Goal: Transaction & Acquisition: Purchase product/service

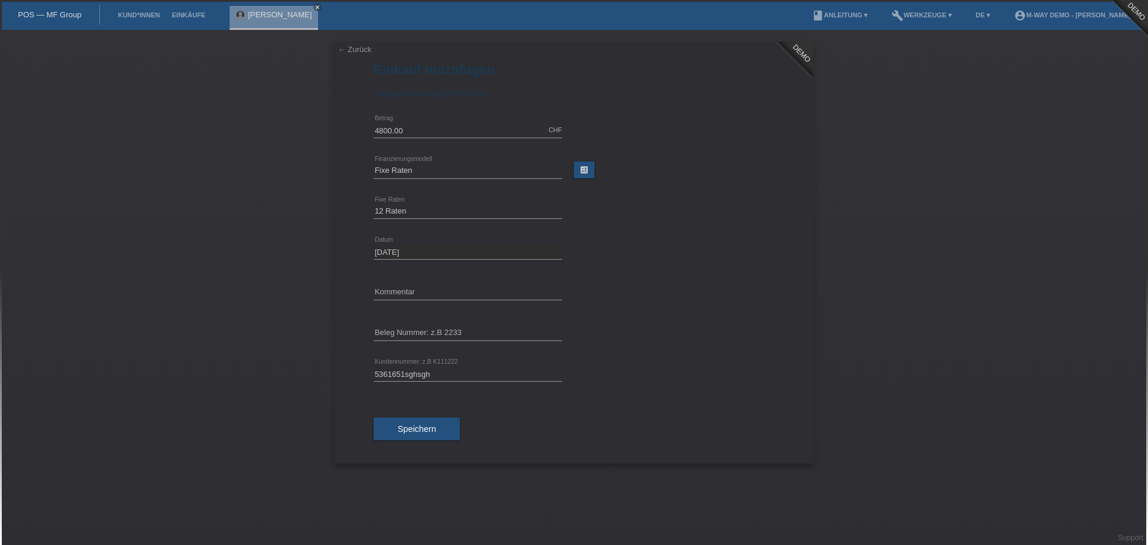
select select "77"
select select "172"
click at [347, 50] on link "← Zurück" at bounding box center [354, 49] width 33 height 9
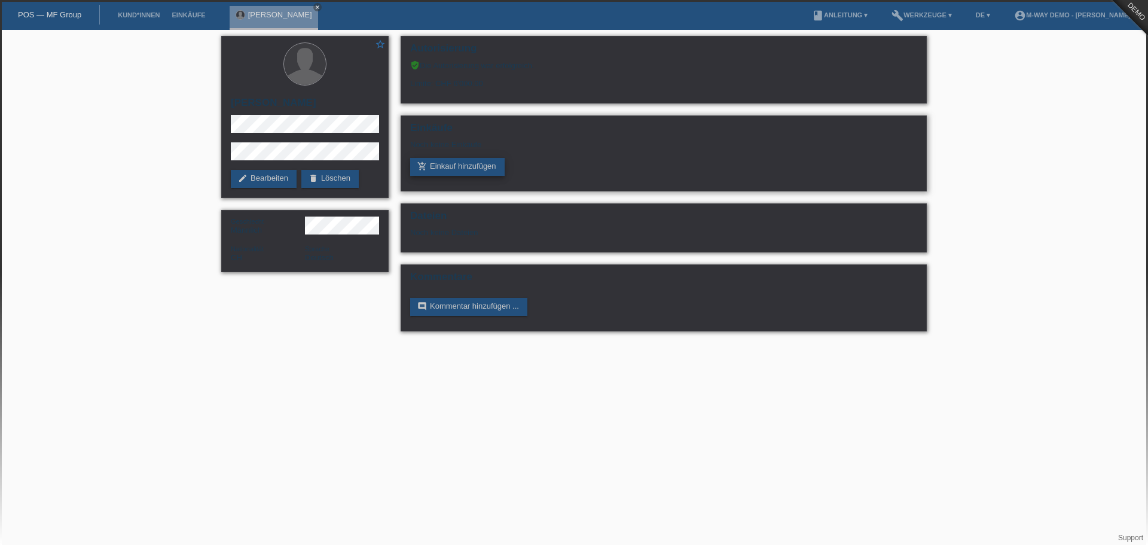
click at [461, 165] on link "add_shopping_cart Einkauf hinzufügen" at bounding box center [457, 167] width 94 height 18
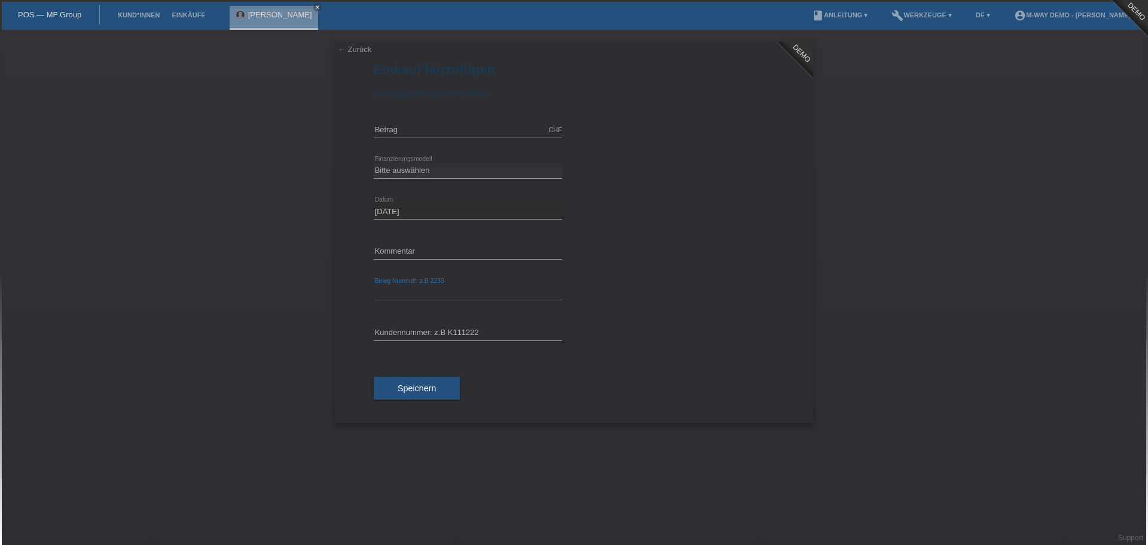
click at [427, 289] on input "text" at bounding box center [468, 292] width 188 height 15
click at [420, 333] on input "text" at bounding box center [468, 333] width 188 height 15
type input "df"
click at [414, 294] on input "text" at bounding box center [468, 292] width 188 height 15
click at [351, 50] on link "← Zurück" at bounding box center [354, 49] width 33 height 9
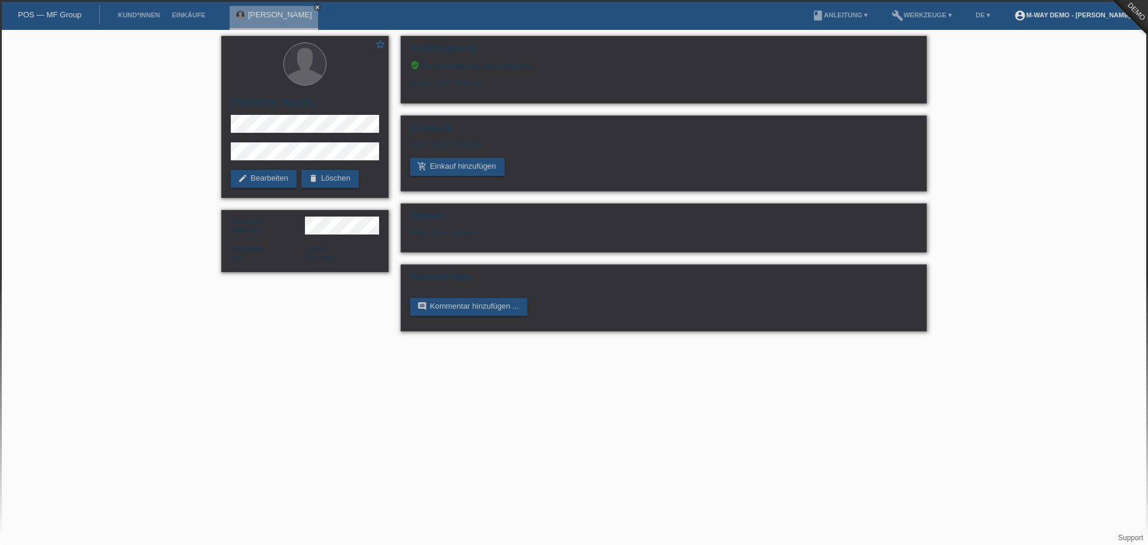
click at [1072, 15] on link "account_circle m-way Demo - Björn Grevinga ▾" at bounding box center [1075, 14] width 134 height 7
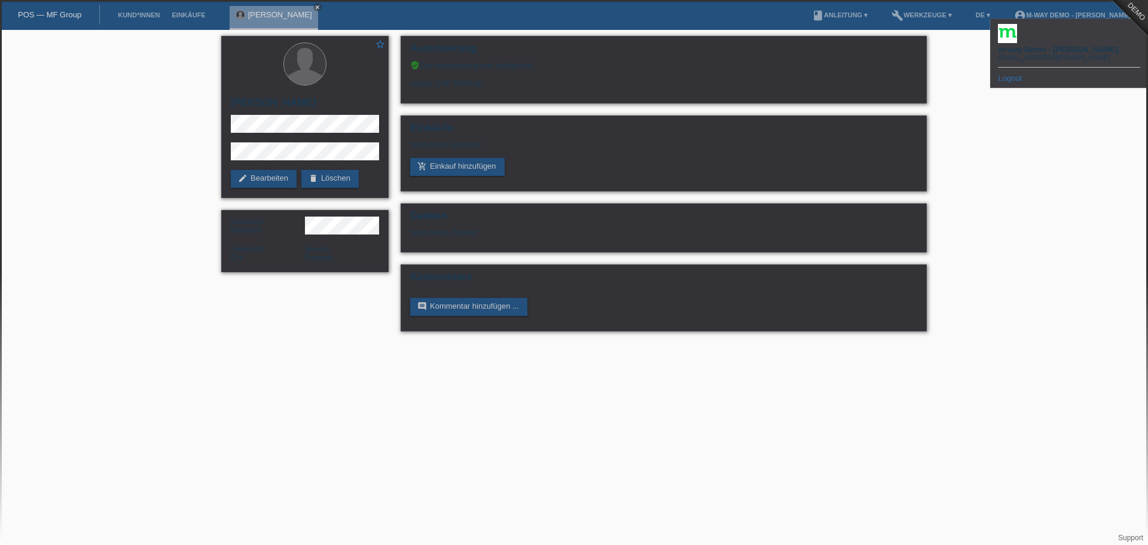
click at [1011, 74] on link "Logout" at bounding box center [1010, 78] width 24 height 9
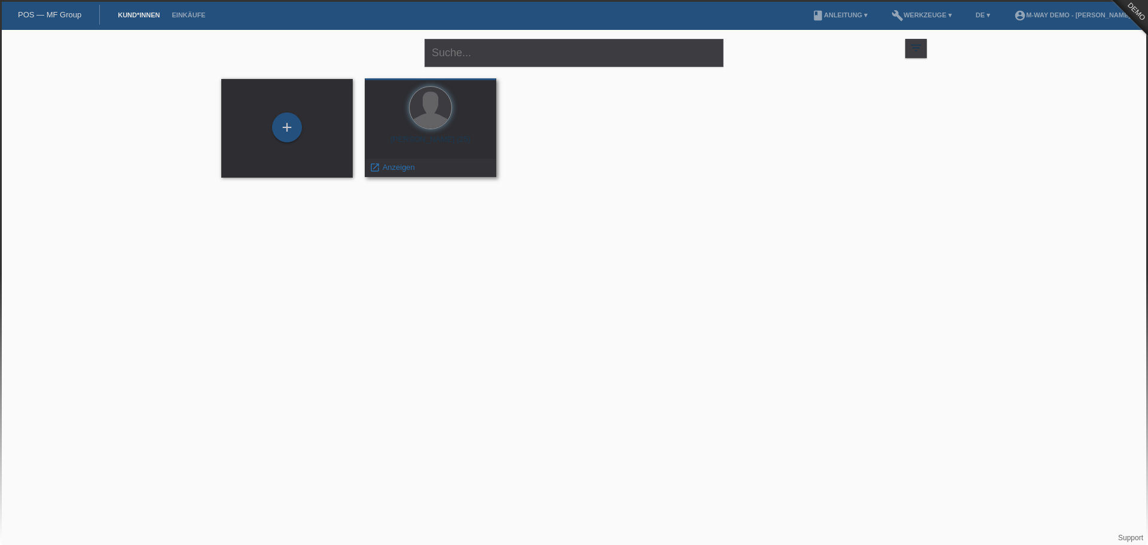
click at [448, 121] on div at bounding box center [430, 108] width 112 height 45
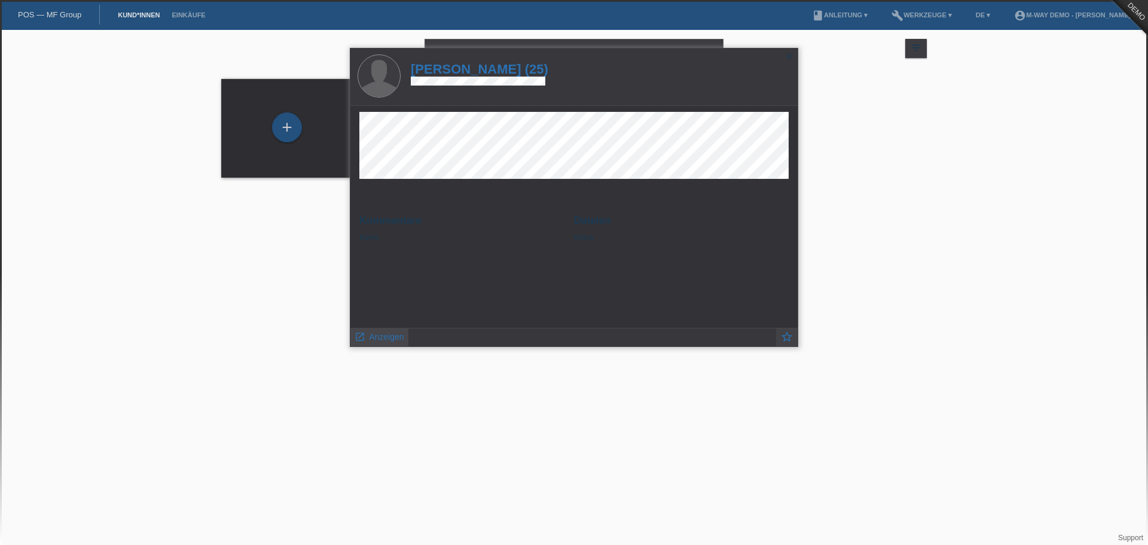
click at [378, 335] on span "Anzeigen" at bounding box center [386, 337] width 35 height 10
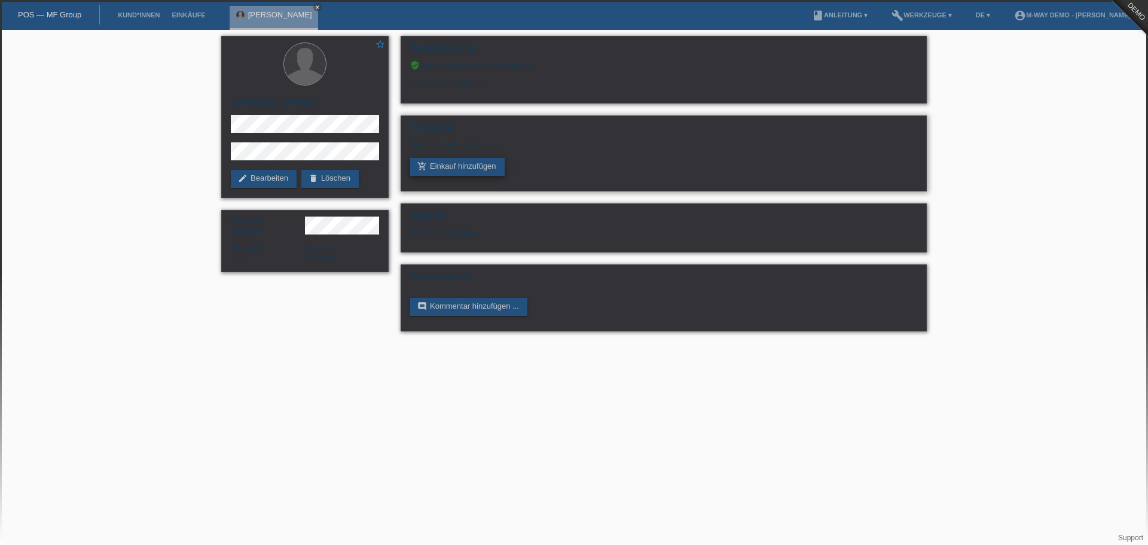
click at [470, 161] on link "add_shopping_cart Einkauf hinzufügen" at bounding box center [457, 167] width 94 height 18
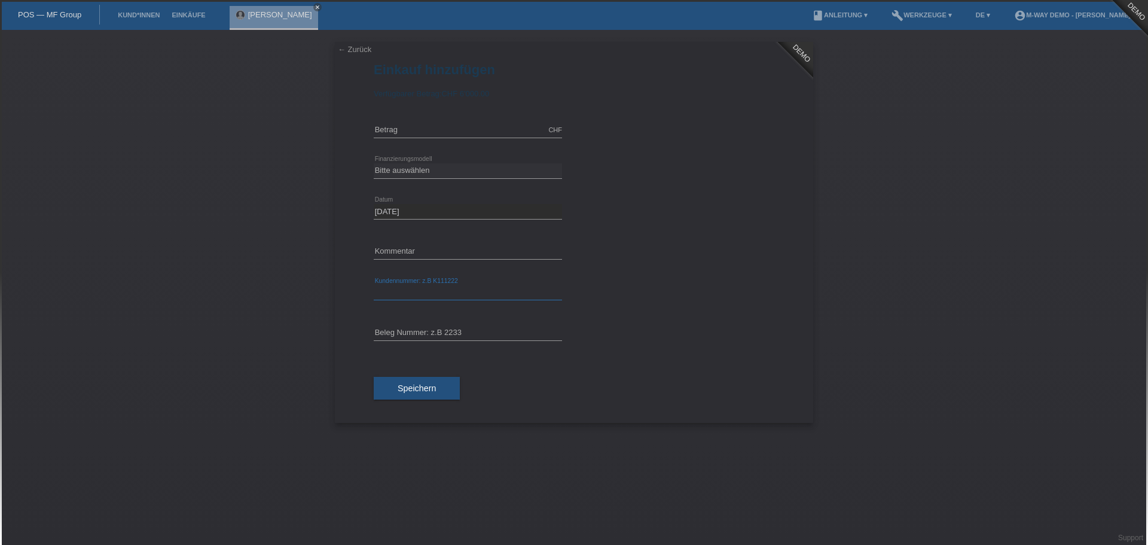
click at [493, 292] on input "text" at bounding box center [468, 292] width 188 height 15
click at [452, 335] on input "text" at bounding box center [468, 333] width 188 height 15
click at [438, 288] on input "text" at bounding box center [468, 292] width 188 height 15
click at [447, 331] on input "text" at bounding box center [468, 333] width 188 height 15
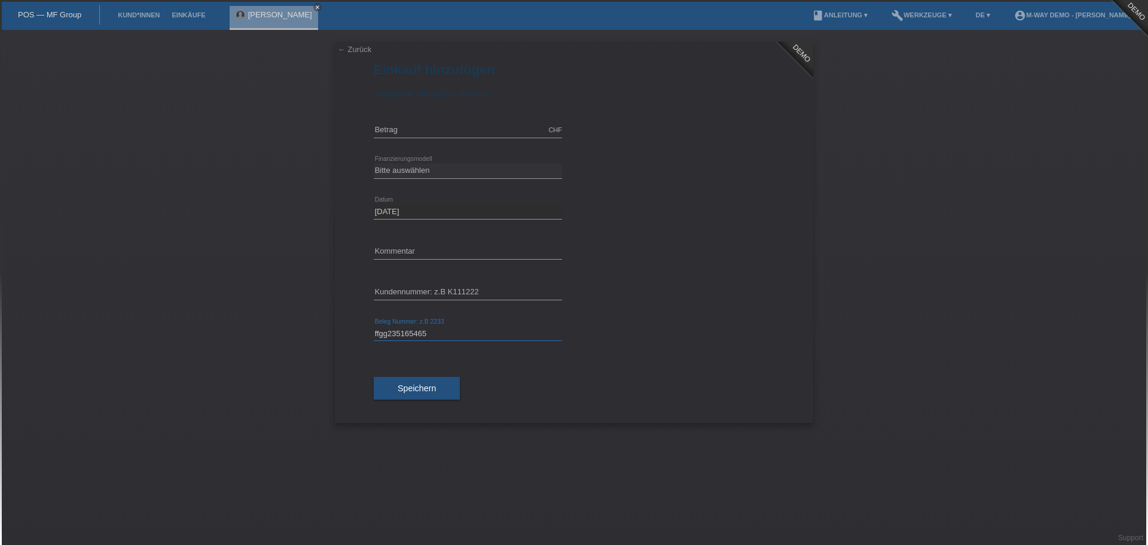
type input "ffgg235165465"
click at [441, 243] on div "error Kommentar" at bounding box center [468, 252] width 188 height 41
click at [417, 283] on div "error Kundennummer: z.B K111222" at bounding box center [468, 293] width 188 height 41
click at [417, 288] on input "text" at bounding box center [468, 292] width 188 height 15
type input "k"
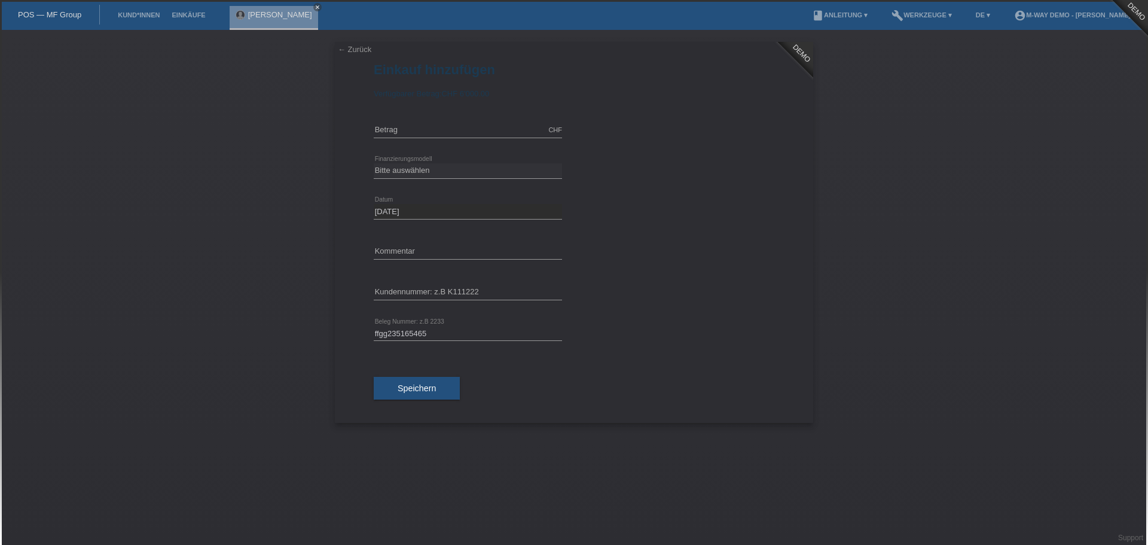
click at [1004, 250] on div "← Zurück DEMO Einkauf hinzufügen Verfügbarer Betrag: CHF 6'000.00 error Betrag …" at bounding box center [574, 287] width 1148 height 515
drag, startPoint x: 450, startPoint y: 333, endPoint x: 321, endPoint y: 329, distance: 129.2
click at [321, 329] on div "← Zurück DEMO Einkauf hinzufügen Verfügbarer Betrag: CHF 6'000.00 error Betrag …" at bounding box center [574, 287] width 1148 height 515
click at [656, 252] on div "error Kommentar" at bounding box center [574, 252] width 401 height 41
